Goal: Task Accomplishment & Management: Complete application form

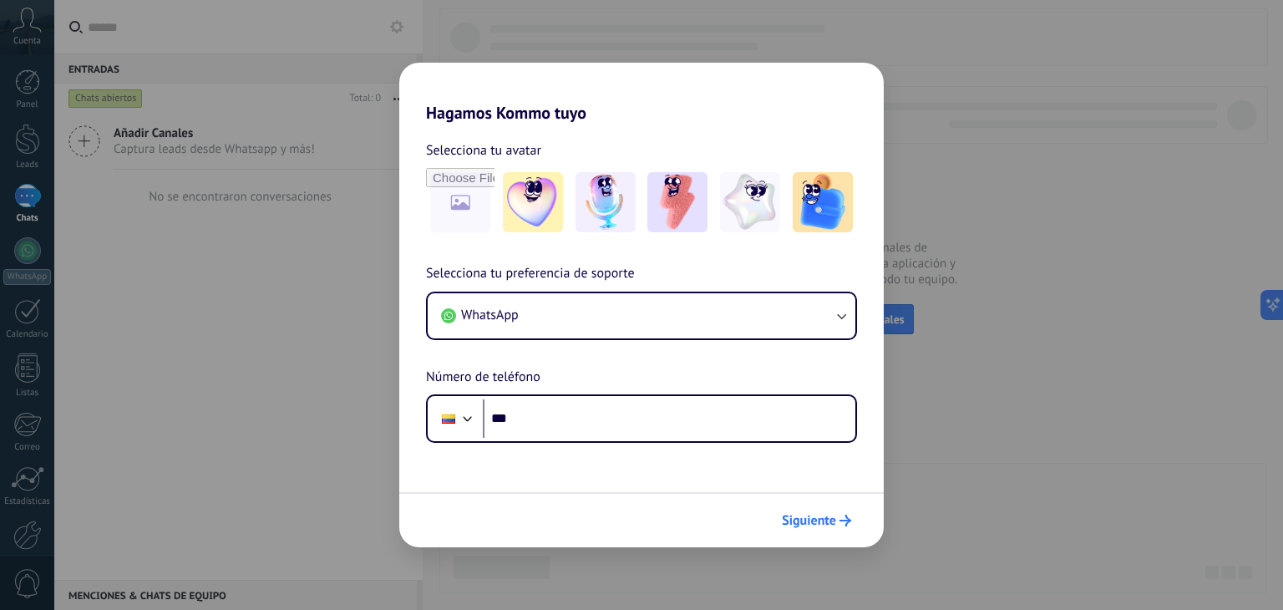
click at [822, 522] on span "Siguiente" at bounding box center [809, 521] width 54 height 12
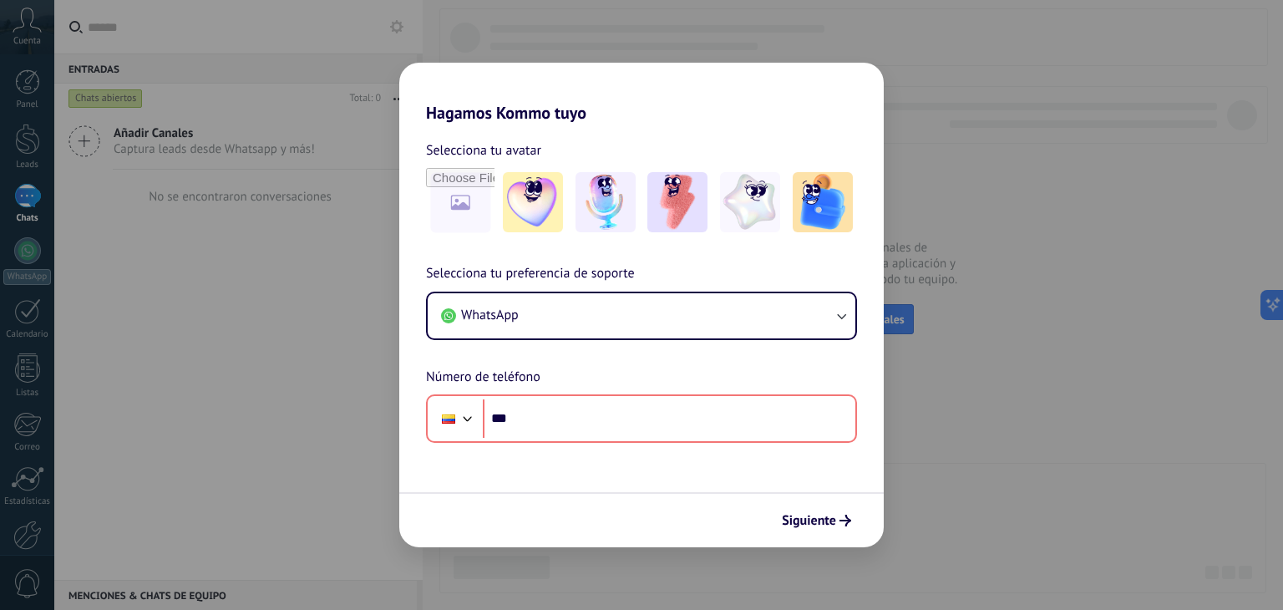
click at [980, 452] on div "Hagamos Kommo tuyo Selecciona tu avatar Selecciona tu preferencia de soporte Wh…" at bounding box center [641, 305] width 1283 height 610
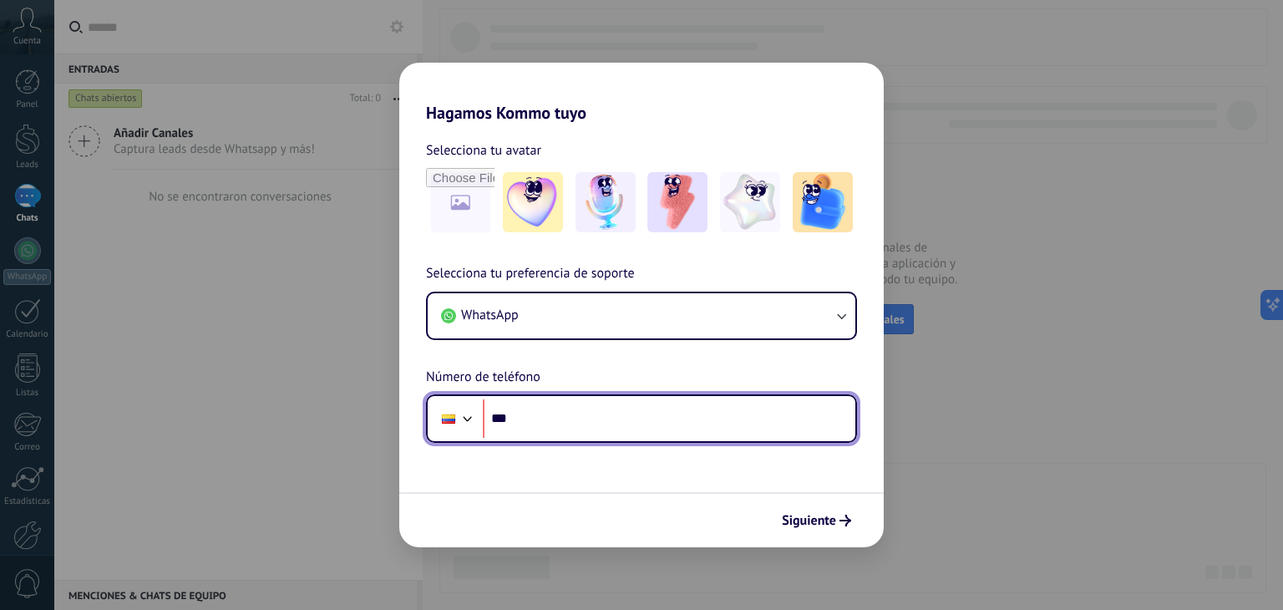
click at [622, 413] on input "***" at bounding box center [669, 418] width 373 height 38
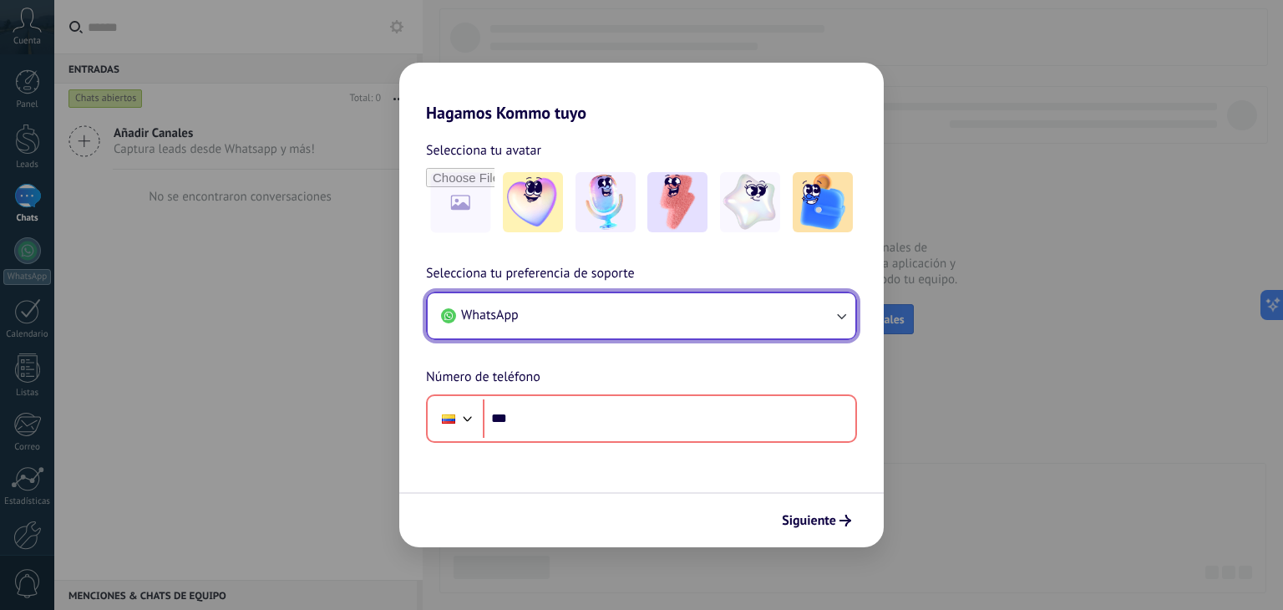
click at [817, 308] on button "WhatsApp" at bounding box center [642, 315] width 428 height 45
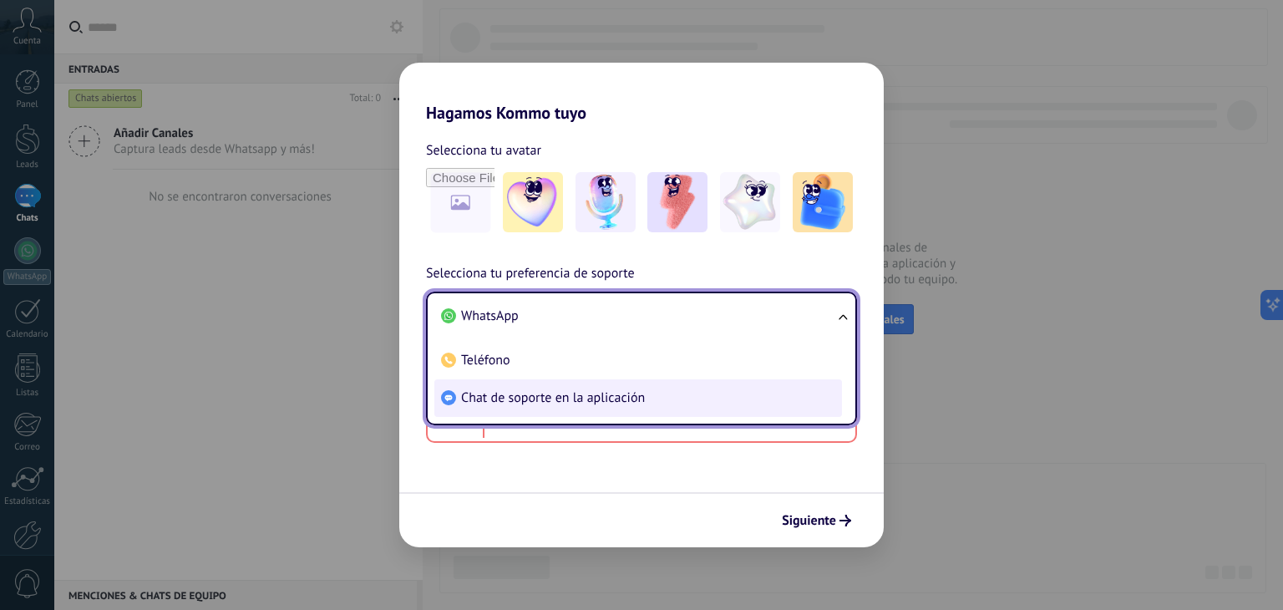
click at [706, 393] on li "Chat de soporte en la aplicación" at bounding box center [638, 398] width 408 height 38
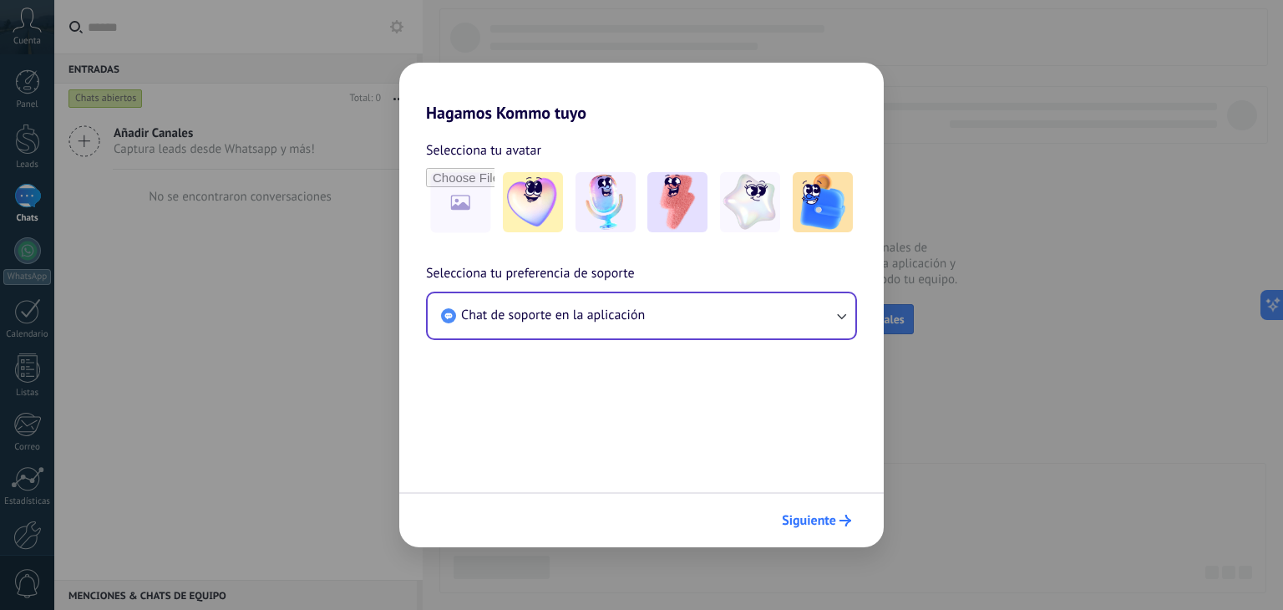
click at [806, 515] on span "Siguiente" at bounding box center [809, 521] width 54 height 12
